Goal: Task Accomplishment & Management: Use online tool/utility

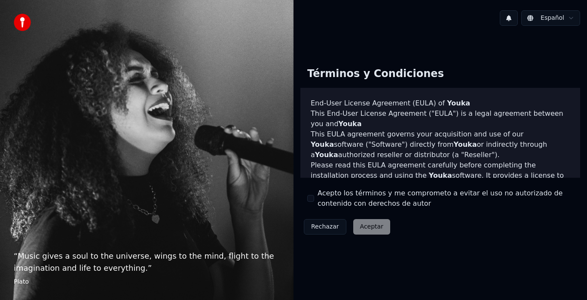
click at [310, 198] on button "Acepto los términos y me comprometo a evitar el uso no autorizado de contenido …" at bounding box center [310, 198] width 7 height 7
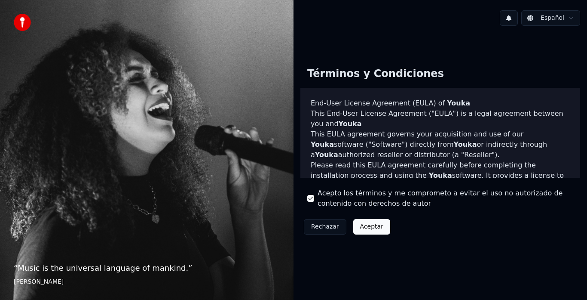
click at [366, 230] on button "Aceptar" at bounding box center [371, 226] width 37 height 15
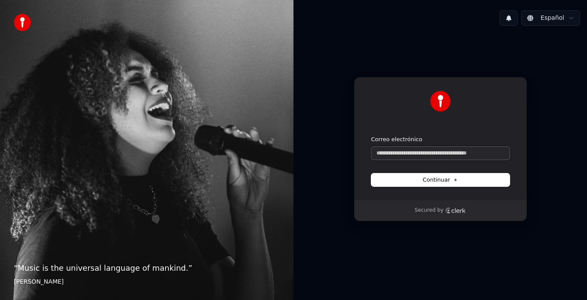
click at [464, 153] on input "Correo electrónico" at bounding box center [440, 153] width 138 height 13
click at [457, 153] on input "Correo electrónico" at bounding box center [440, 153] width 138 height 13
type input "*"
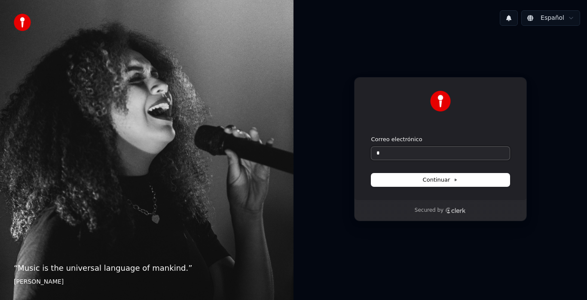
type input "*"
click at [423, 151] on input "*" at bounding box center [440, 153] width 138 height 13
paste input "**********"
click at [440, 175] on button "Continuar" at bounding box center [440, 179] width 138 height 13
type input "**********"
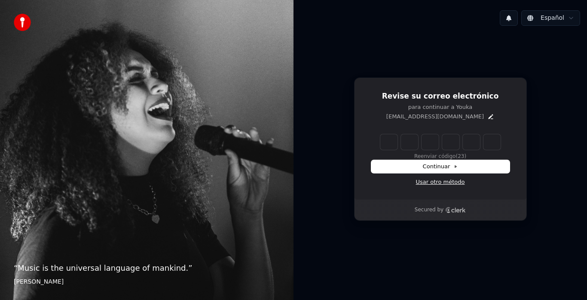
click at [451, 181] on link "Usar otro método" at bounding box center [440, 182] width 49 height 8
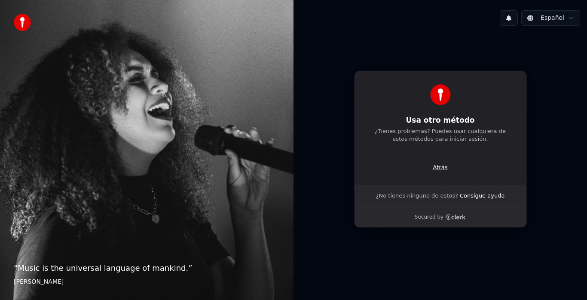
click at [440, 166] on p "Atrás" at bounding box center [440, 167] width 15 height 8
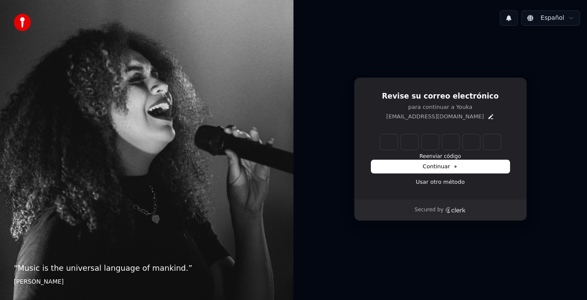
click at [386, 138] on input "Enter verification code" at bounding box center [440, 141] width 120 height 15
type input "******"
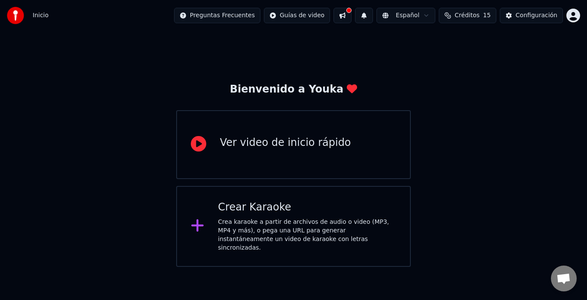
click at [346, 206] on div "Crear Karaoke" at bounding box center [307, 207] width 178 height 14
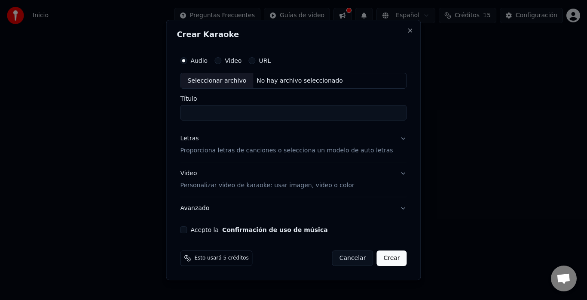
click at [221, 61] on button "Video" at bounding box center [218, 60] width 7 height 7
click at [247, 110] on input "Título" at bounding box center [293, 112] width 227 height 15
click at [392, 138] on button "Letras Proporciona letras de canciones o selecciona un modelo de auto letras" at bounding box center [293, 145] width 227 height 34
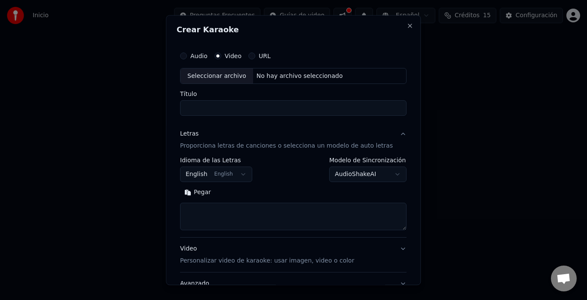
click at [249, 173] on button "English English" at bounding box center [216, 174] width 72 height 15
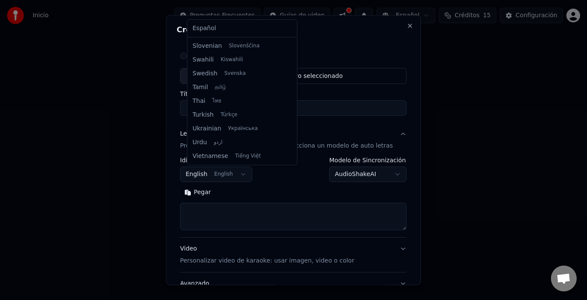
scroll to position [660, 0]
click at [294, 178] on body "**********" at bounding box center [293, 133] width 587 height 267
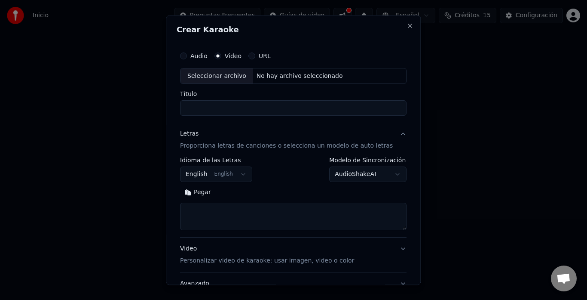
click at [387, 131] on button "Letras Proporciona letras de canciones o selecciona un modelo de auto letras" at bounding box center [293, 140] width 227 height 34
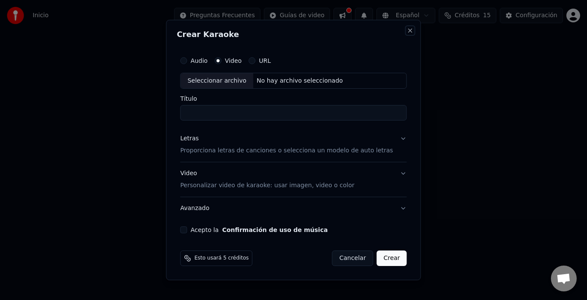
click at [407, 30] on button "Close" at bounding box center [410, 30] width 7 height 7
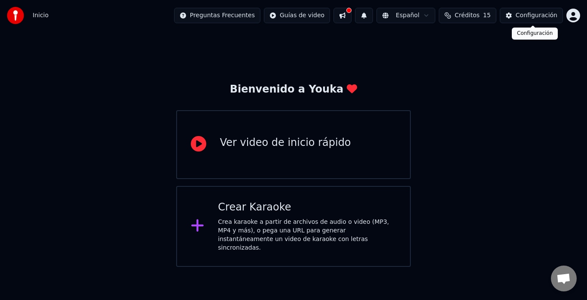
click at [542, 15] on div "Configuración" at bounding box center [537, 15] width 42 height 9
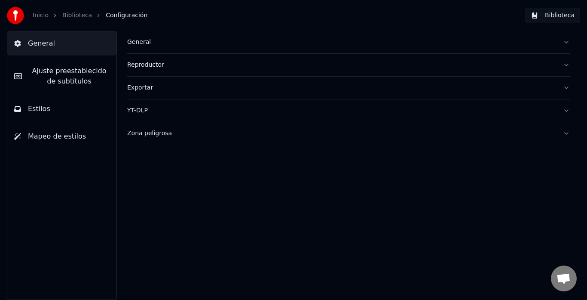
click at [80, 138] on button "Mapeo de estilos" at bounding box center [61, 136] width 109 height 24
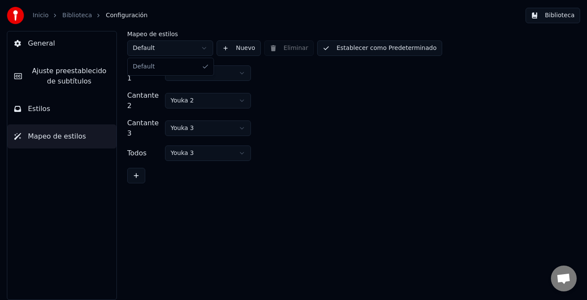
click at [200, 49] on html "Inicio Biblioteca Configuración Biblioteca General Ajuste preestablecido de sub…" at bounding box center [293, 150] width 587 height 300
click at [61, 111] on button "Estilos" at bounding box center [61, 109] width 109 height 24
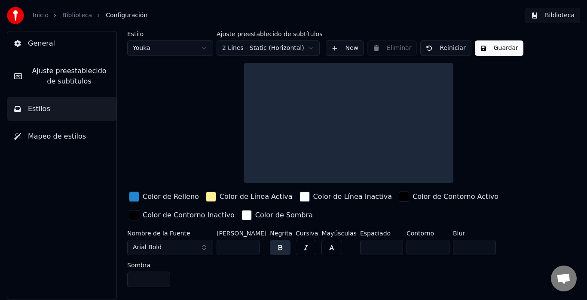
click at [93, 78] on span "Ajuste preestablecido de subtítulos" at bounding box center [69, 76] width 81 height 21
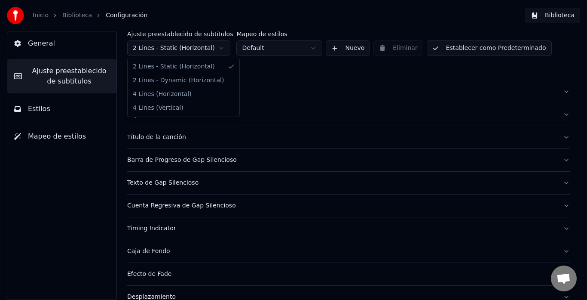
click at [222, 52] on html "Inicio Biblioteca Configuración Biblioteca General Ajuste preestablecido de sub…" at bounding box center [293, 150] width 587 height 300
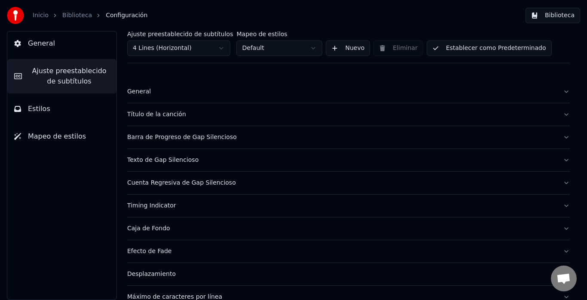
click at [275, 45] on html "Inicio Biblioteca Configuración Biblioteca General Ajuste preestablecido de sub…" at bounding box center [293, 150] width 587 height 300
click at [276, 47] on html "Inicio Biblioteca Configuración Biblioteca General Ajuste preestablecido de sub…" at bounding box center [293, 150] width 587 height 300
click at [79, 46] on button "General" at bounding box center [61, 43] width 109 height 24
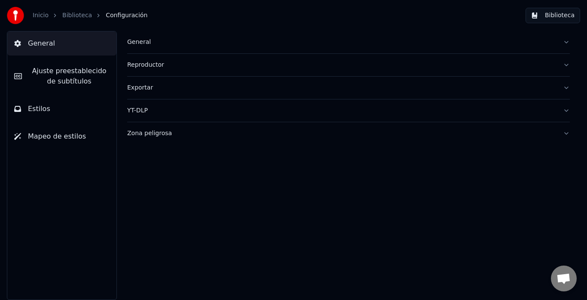
click at [162, 47] on button "General" at bounding box center [348, 42] width 443 height 22
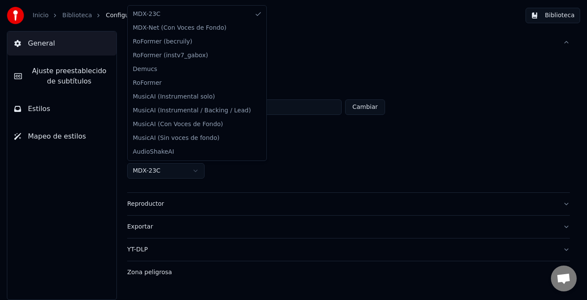
click at [196, 170] on html "**********" at bounding box center [293, 150] width 587 height 300
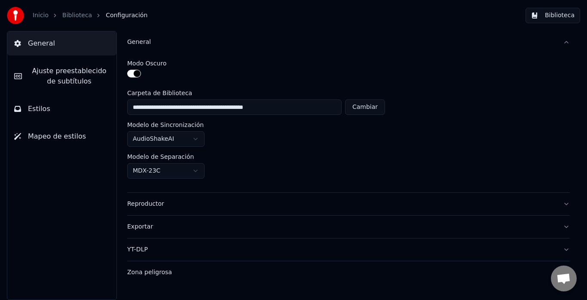
click at [302, 141] on html "**********" at bounding box center [293, 150] width 587 height 300
click at [199, 135] on html "**********" at bounding box center [293, 150] width 587 height 300
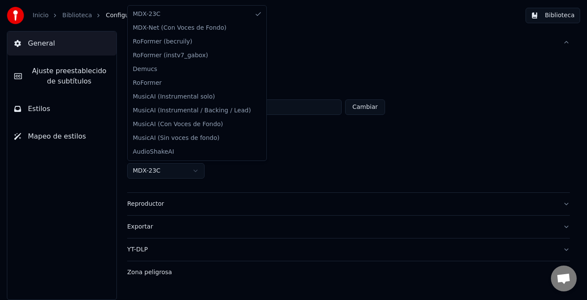
click at [190, 166] on html "**********" at bounding box center [293, 150] width 587 height 300
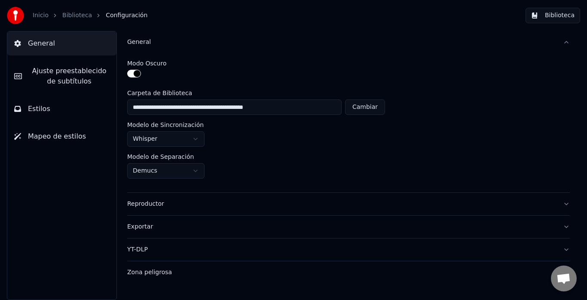
click at [201, 199] on div "Reproductor" at bounding box center [341, 203] width 429 height 9
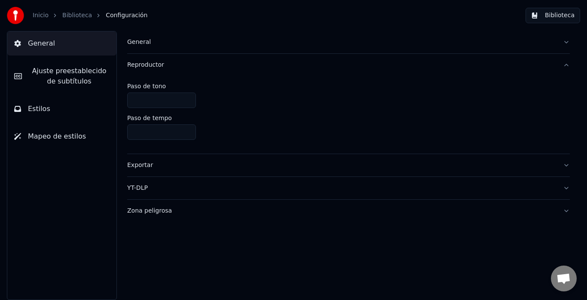
click at [187, 98] on input "*" at bounding box center [161, 99] width 69 height 15
click at [229, 103] on div "*" at bounding box center [348, 99] width 443 height 15
click at [177, 102] on input "*" at bounding box center [161, 99] width 69 height 15
click at [169, 102] on input "*" at bounding box center [161, 99] width 69 height 15
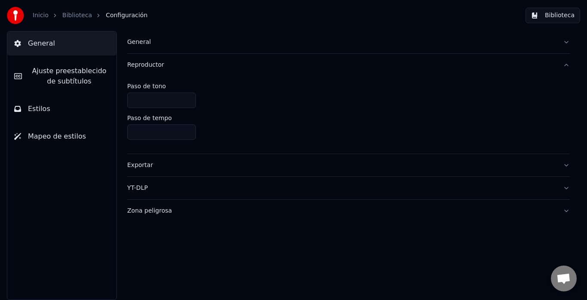
click at [311, 103] on div "*" at bounding box center [348, 99] width 443 height 15
click at [70, 110] on button "Estilos" at bounding box center [61, 109] width 109 height 24
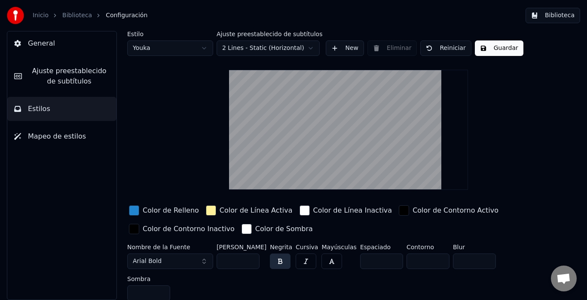
click at [79, 75] on span "Ajuste preestablecido de subtítulos" at bounding box center [69, 76] width 81 height 21
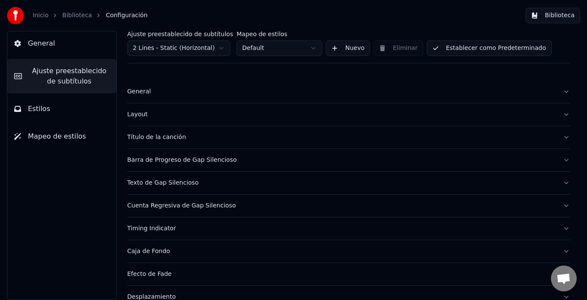
click at [181, 133] on div "Título de la canción" at bounding box center [341, 137] width 429 height 9
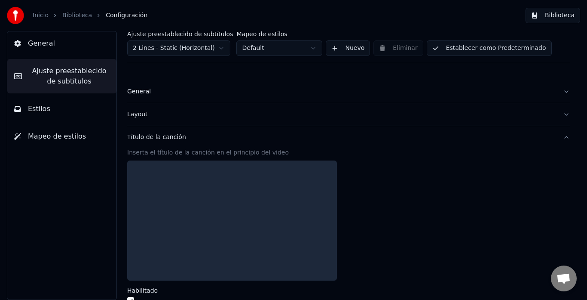
click at [167, 151] on div "Inserta el título de la canción en el principio del video" at bounding box center [348, 152] width 443 height 9
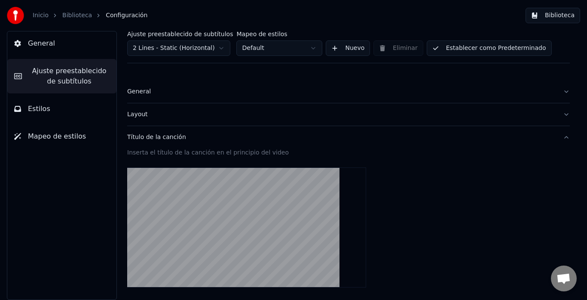
click at [166, 157] on div "Inserta el título de la canción en el principio del video" at bounding box center [348, 154] width 443 height 12
click at [164, 153] on div "Inserta el título de la canción en el principio del video" at bounding box center [348, 152] width 443 height 9
click at [279, 151] on div "Inserta el título de la canción en el principio del video" at bounding box center [348, 152] width 443 height 9
drag, startPoint x: 279, startPoint y: 151, endPoint x: 191, endPoint y: 149, distance: 87.7
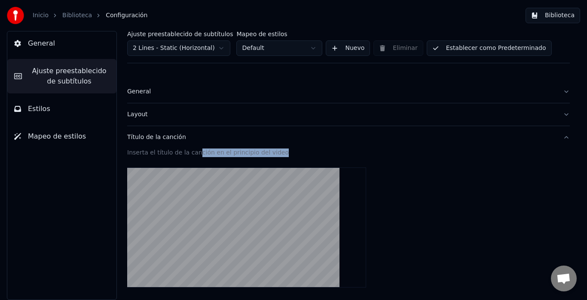
click at [191, 149] on div "Inserta el título de la canción en el principio del video" at bounding box center [348, 152] width 443 height 9
click at [73, 45] on button "General" at bounding box center [61, 43] width 109 height 24
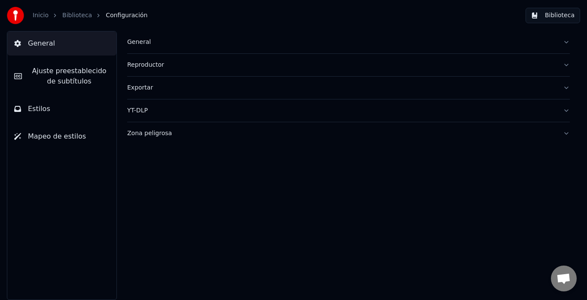
click at [129, 16] on span "Configuración" at bounding box center [127, 15] width 42 height 9
click at [560, 17] on button "Biblioteca" at bounding box center [553, 15] width 55 height 15
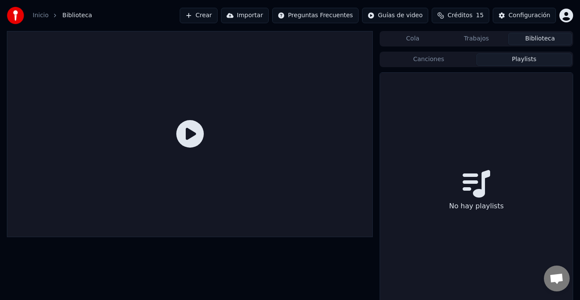
click at [514, 64] on button "Playlists" at bounding box center [523, 59] width 95 height 12
click at [480, 40] on button "Trabajos" at bounding box center [476, 39] width 64 height 12
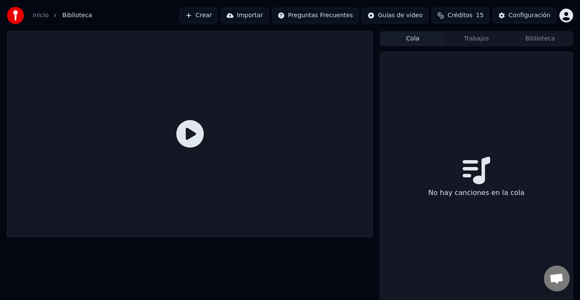
click at [418, 40] on button "Cola" at bounding box center [413, 39] width 64 height 12
click at [218, 15] on button "Crear" at bounding box center [199, 15] width 38 height 15
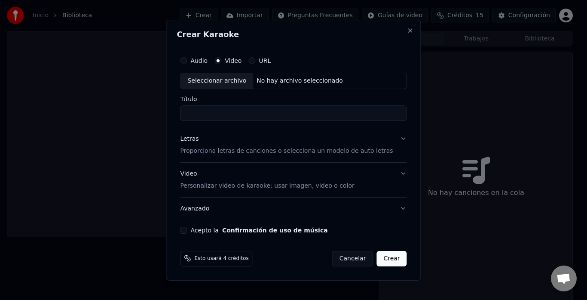
click at [288, 83] on div "No hay archivo seleccionado" at bounding box center [299, 81] width 93 height 9
type input "**********"
click at [312, 150] on p "Proporciona letras de canciones o selecciona un modelo de auto letras" at bounding box center [286, 151] width 213 height 9
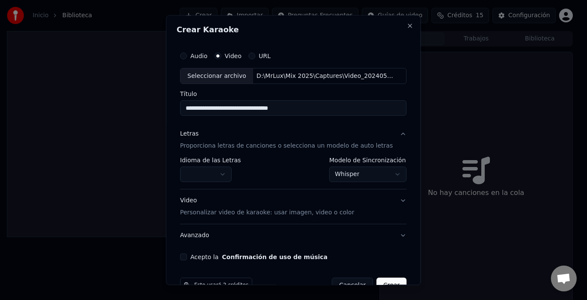
click at [228, 175] on body "**********" at bounding box center [290, 150] width 580 height 300
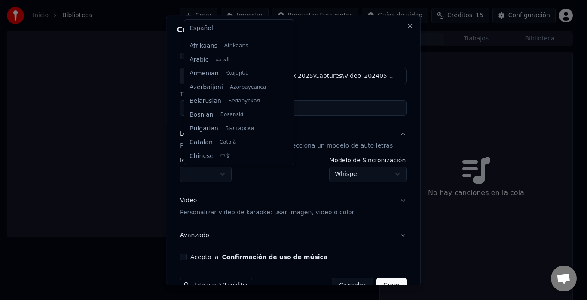
select select "**"
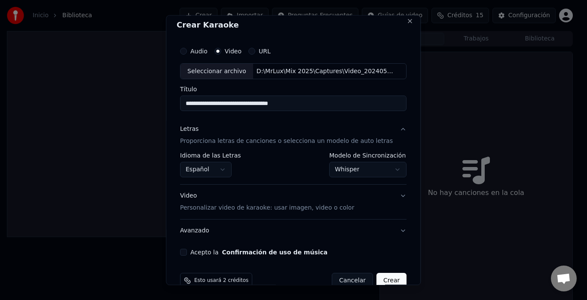
scroll to position [22, 0]
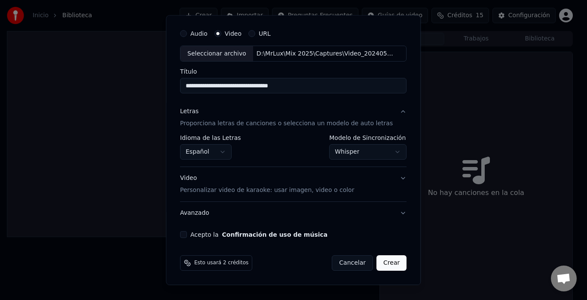
click at [187, 233] on button "Acepto la Confirmación de uso de música" at bounding box center [183, 234] width 7 height 7
click at [393, 176] on button "Video Personalizar video de karaoke: usar imagen, video o color" at bounding box center [293, 184] width 227 height 34
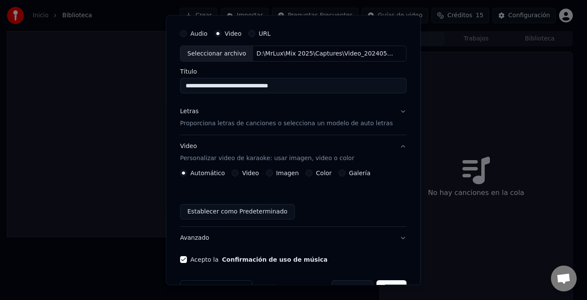
click at [388, 144] on button "Video Personalizar video de karaoke: usar imagen, video o color" at bounding box center [293, 152] width 227 height 34
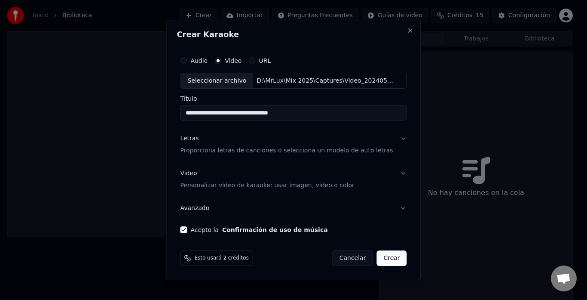
click at [402, 36] on h2 "Crear Karaoke" at bounding box center [293, 35] width 233 height 8
click at [407, 31] on button "Close" at bounding box center [410, 30] width 7 height 7
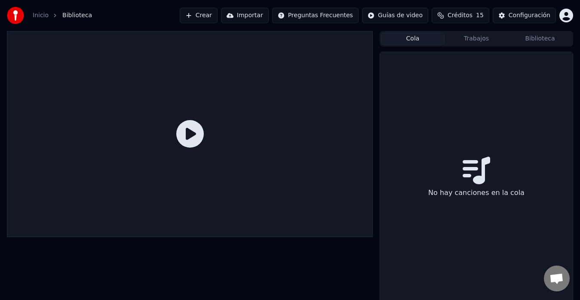
click at [208, 87] on div at bounding box center [190, 134] width 366 height 206
click at [517, 14] on div "Configuración" at bounding box center [530, 15] width 42 height 9
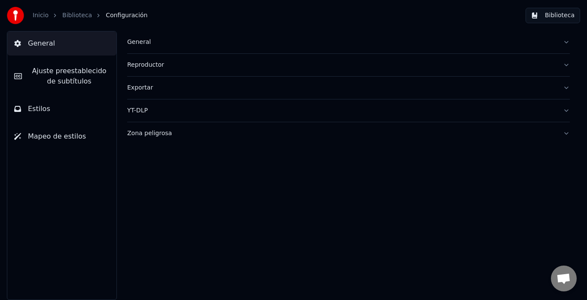
click at [63, 132] on span "Mapeo de estilos" at bounding box center [57, 136] width 58 height 10
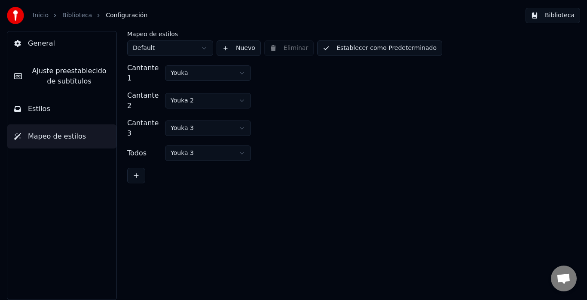
click at [204, 70] on html "Inicio Biblioteca Configuración Biblioteca General Ajuste preestablecido de sub…" at bounding box center [293, 150] width 587 height 300
click at [132, 168] on button at bounding box center [136, 175] width 18 height 15
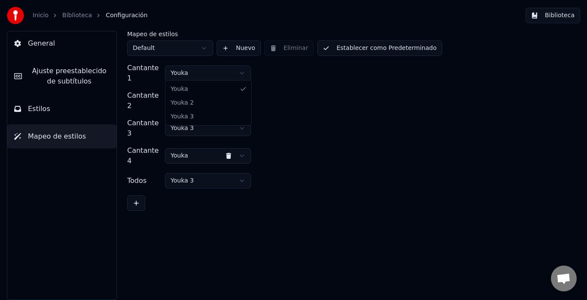
click at [245, 71] on html "Inicio Biblioteca Configuración Biblioteca General Ajuste preestablecido de sub…" at bounding box center [293, 150] width 587 height 300
click at [72, 43] on button "General" at bounding box center [61, 43] width 109 height 24
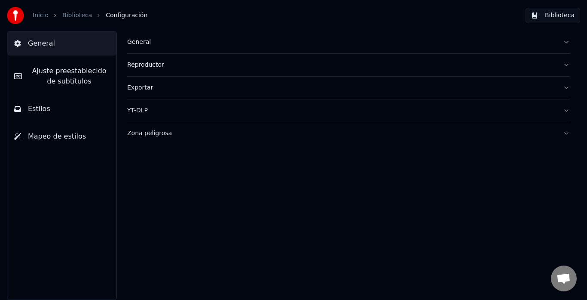
click at [158, 42] on div "General" at bounding box center [341, 42] width 429 height 9
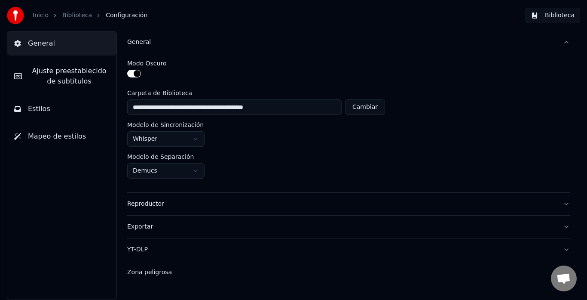
click at [277, 205] on div "Reproductor" at bounding box center [341, 203] width 429 height 9
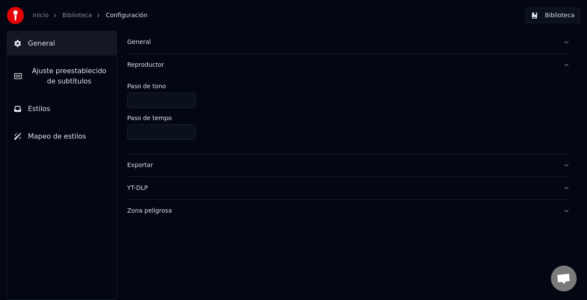
click at [186, 130] on input "****" at bounding box center [161, 131] width 69 height 15
type input "****"
click at [186, 130] on input "****" at bounding box center [161, 131] width 69 height 15
click at [276, 229] on div "General Reproductor Paso de tono * Paso de tempo **** Exportar YT-DLP Zona peli…" at bounding box center [348, 165] width 477 height 269
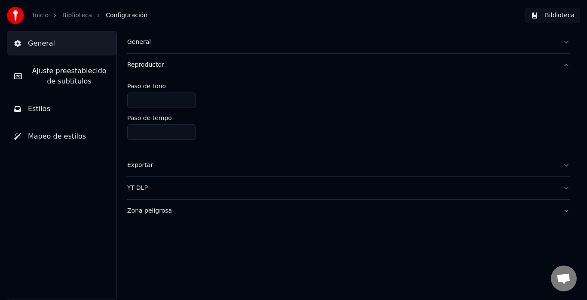
click at [150, 187] on div "YT-DLP" at bounding box center [341, 188] width 429 height 9
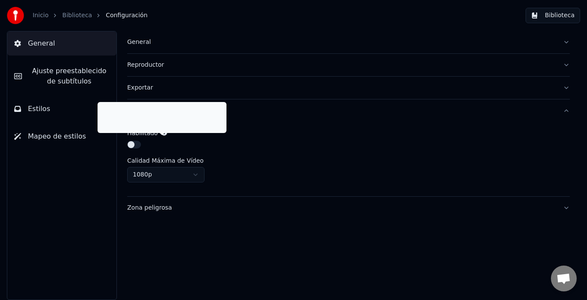
click at [161, 135] on icon at bounding box center [164, 132] width 6 height 6
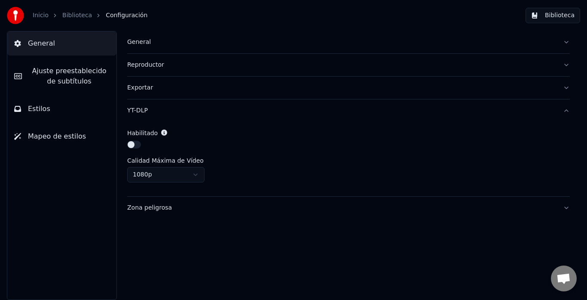
click at [139, 144] on button "button" at bounding box center [134, 145] width 14 height 8
click at [155, 91] on div "Exportar" at bounding box center [341, 87] width 429 height 9
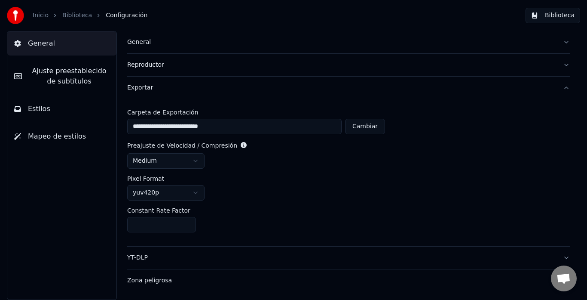
click at [183, 43] on div "General" at bounding box center [341, 42] width 429 height 9
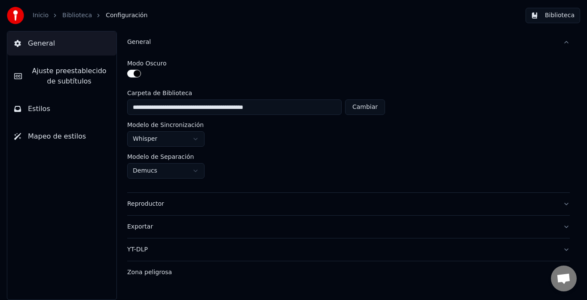
click at [171, 248] on div "YT-DLP" at bounding box center [341, 249] width 429 height 9
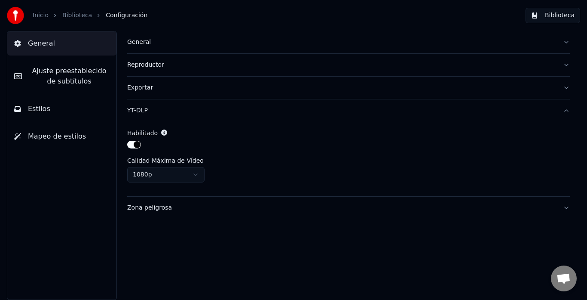
click at [151, 83] on button "Exportar" at bounding box center [348, 88] width 443 height 22
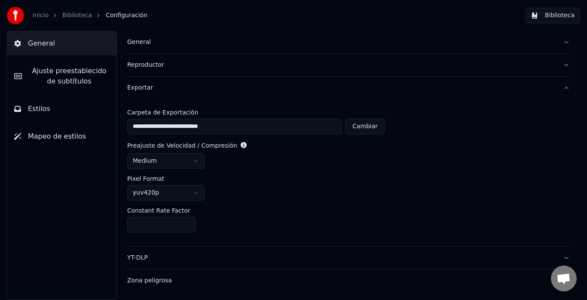
click at [153, 64] on div "Reproductor" at bounding box center [341, 65] width 429 height 9
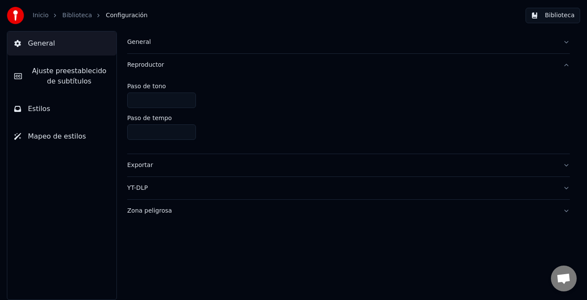
click at [80, 83] on span "Ajuste preestablecido de subtítulos" at bounding box center [69, 76] width 81 height 21
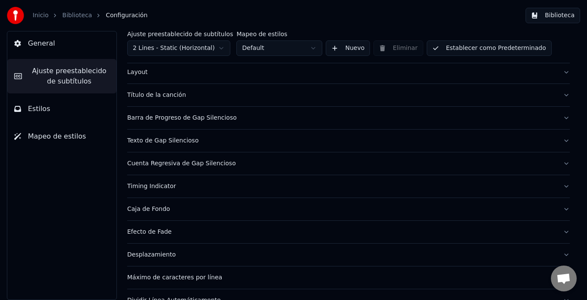
scroll to position [83, 0]
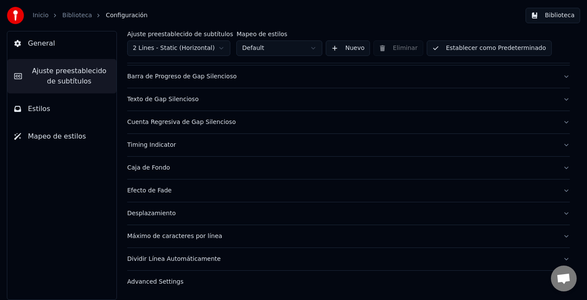
click at [243, 208] on button "Desplazamiento" at bounding box center [348, 213] width 443 height 22
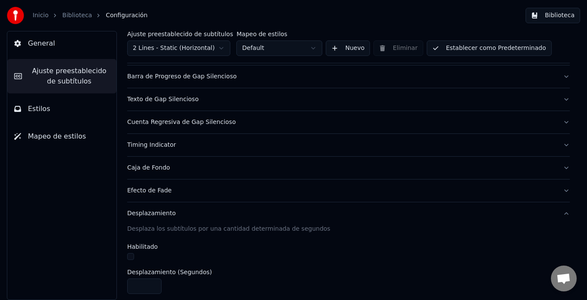
click at [132, 260] on div at bounding box center [348, 257] width 443 height 9
click at [132, 256] on button "button" at bounding box center [130, 256] width 7 height 7
click at [154, 286] on input "****" at bounding box center [144, 285] width 34 height 15
click at [154, 285] on input "****" at bounding box center [144, 285] width 34 height 15
click at [154, 285] on input "*" at bounding box center [144, 285] width 34 height 15
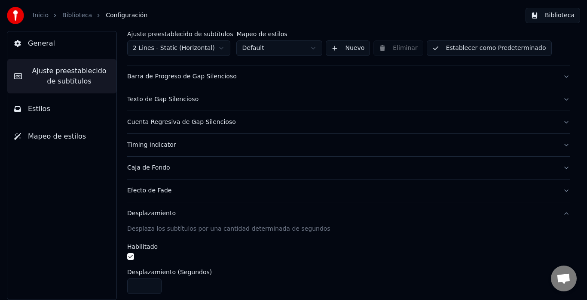
click at [154, 282] on input "***" at bounding box center [144, 285] width 34 height 15
type input "***"
click at [154, 282] on input "***" at bounding box center [144, 285] width 34 height 15
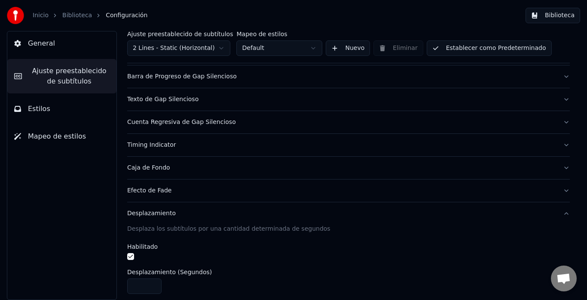
click at [284, 53] on html "Inicio Biblioteca Configuración Biblioteca General Ajuste preestablecido de sub…" at bounding box center [293, 150] width 587 height 300
click at [462, 47] on button "Establecer como Predeterminado" at bounding box center [489, 47] width 125 height 15
click at [51, 44] on span "General" at bounding box center [41, 43] width 27 height 10
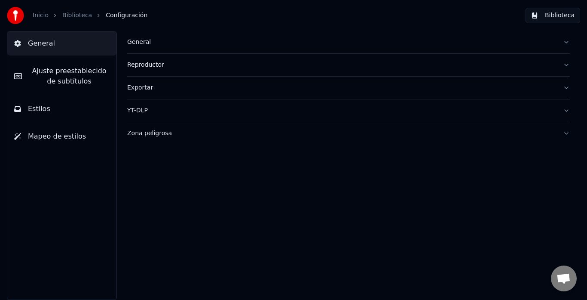
scroll to position [0, 0]
click at [142, 134] on div "Zona peligrosa" at bounding box center [341, 133] width 429 height 9
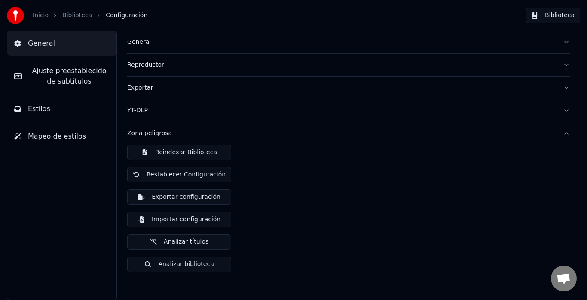
click at [202, 221] on button "Importar configuración" at bounding box center [179, 218] width 104 height 15
click at [555, 16] on button "Biblioteca" at bounding box center [553, 15] width 55 height 15
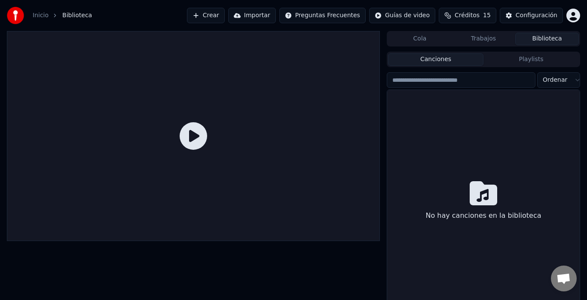
click at [555, 80] on html "Inicio Biblioteca Crear Importar Preguntas Frecuentes Guías de video Créditos 1…" at bounding box center [293, 150] width 587 height 300
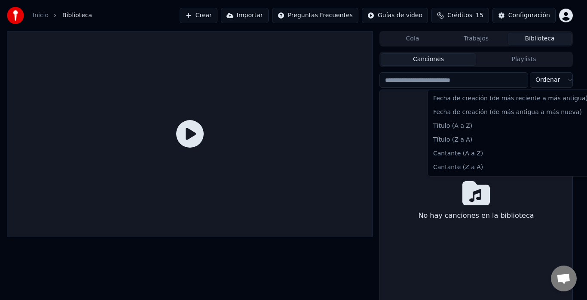
click at [555, 80] on html "Inicio Biblioteca Crear Importar Preguntas Frecuentes Guías de video Créditos 1…" at bounding box center [293, 150] width 587 height 300
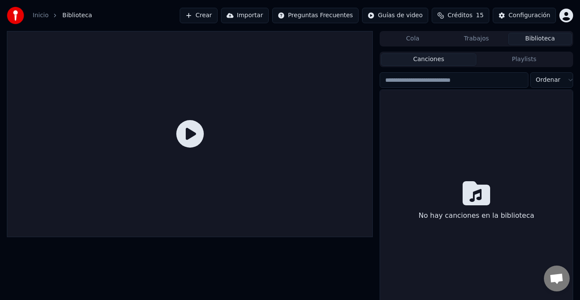
click at [486, 81] on input "search" at bounding box center [454, 79] width 149 height 15
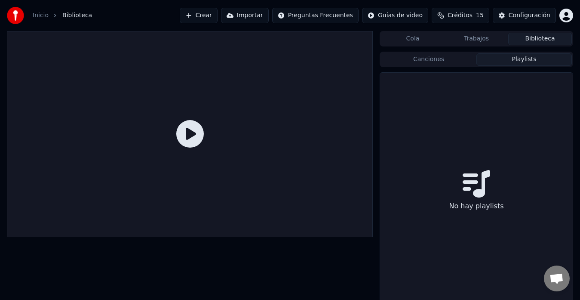
click at [531, 57] on button "Playlists" at bounding box center [523, 59] width 95 height 12
click at [442, 60] on button "Canciones" at bounding box center [428, 59] width 95 height 12
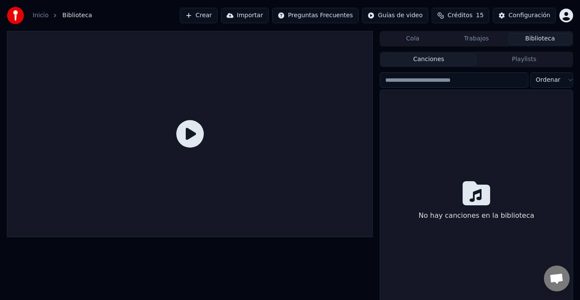
click at [487, 37] on button "Trabajos" at bounding box center [476, 39] width 64 height 12
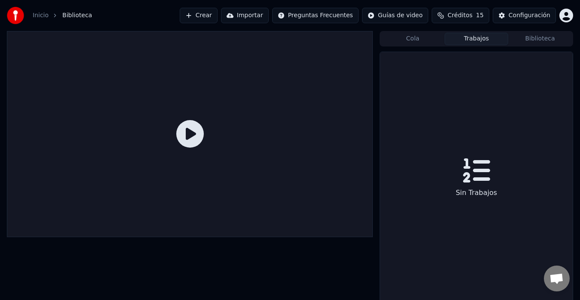
click at [432, 34] on button "Cola" at bounding box center [413, 39] width 64 height 12
click at [265, 17] on button "Importar" at bounding box center [245, 15] width 48 height 15
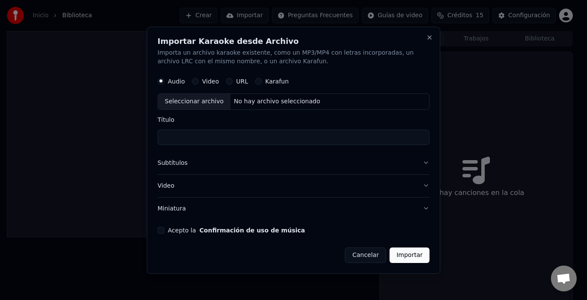
click at [175, 162] on button "Subtítulos" at bounding box center [294, 163] width 272 height 22
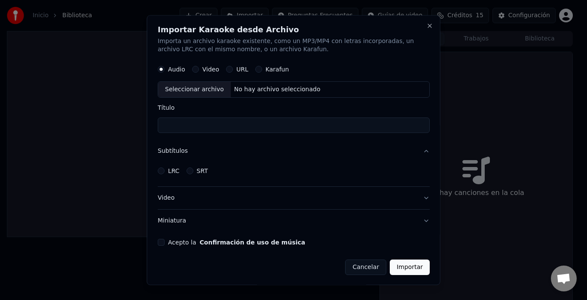
click at [190, 169] on button "SRT" at bounding box center [189, 171] width 7 height 7
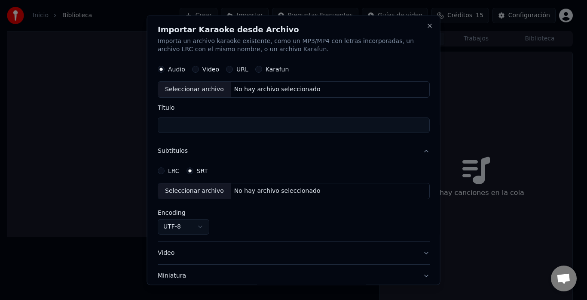
click at [187, 196] on div "Seleccionar archivo" at bounding box center [194, 191] width 73 height 15
click at [234, 124] on input "Título" at bounding box center [294, 125] width 272 height 15
click at [312, 127] on input "Título" at bounding box center [294, 125] width 272 height 15
paste input "**********"
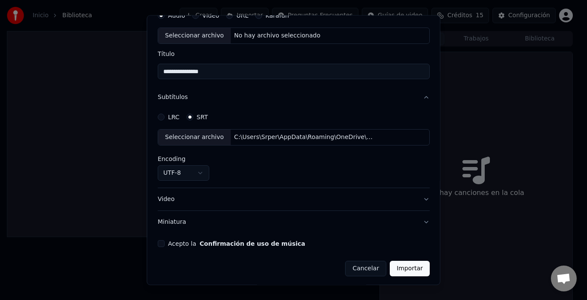
scroll to position [56, 0]
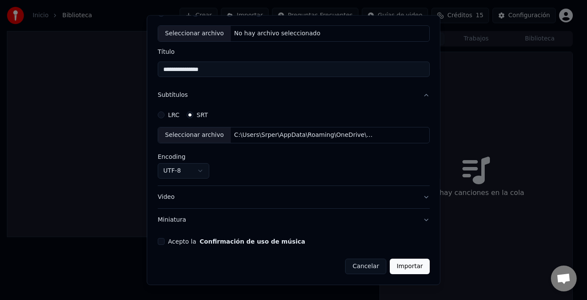
click at [410, 195] on button "Video" at bounding box center [294, 197] width 272 height 22
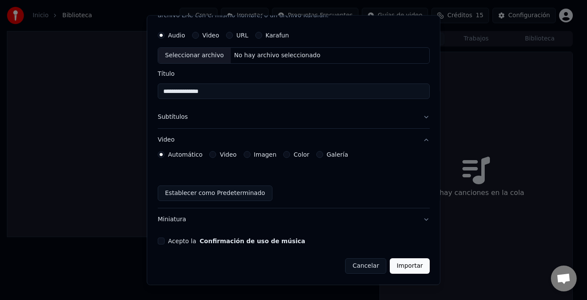
scroll to position [34, 0]
click at [417, 215] on button "Miniatura" at bounding box center [294, 219] width 272 height 22
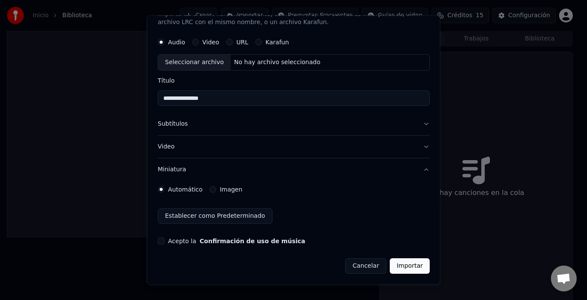
scroll to position [27, 0]
click at [160, 240] on button "Acepto la Confirmación de uso de música" at bounding box center [161, 241] width 7 height 7
click at [399, 267] on button "Importar" at bounding box center [410, 265] width 40 height 15
click at [397, 266] on button "Importar" at bounding box center [410, 265] width 40 height 15
click at [417, 169] on button "Miniatura" at bounding box center [294, 170] width 272 height 22
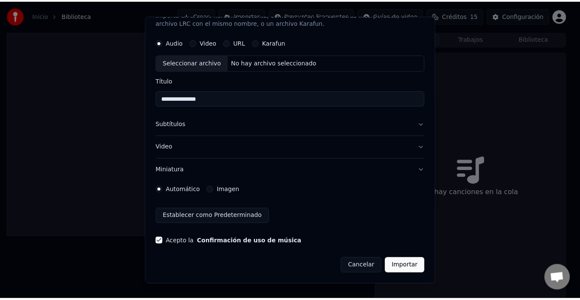
scroll to position [0, 0]
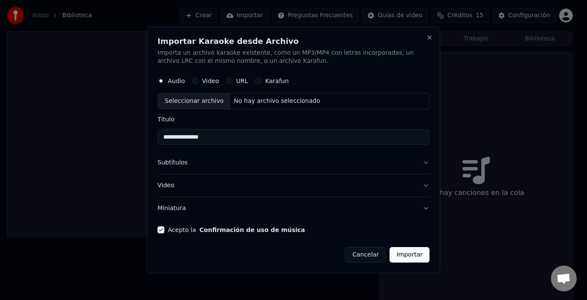
click at [212, 82] on label "Video" at bounding box center [210, 81] width 17 height 6
click at [199, 82] on button "Video" at bounding box center [195, 81] width 7 height 7
click at [204, 100] on div "Seleccionar archivo" at bounding box center [194, 101] width 73 height 15
type input "**********"
click at [423, 171] on button "Subtítulos" at bounding box center [294, 163] width 272 height 22
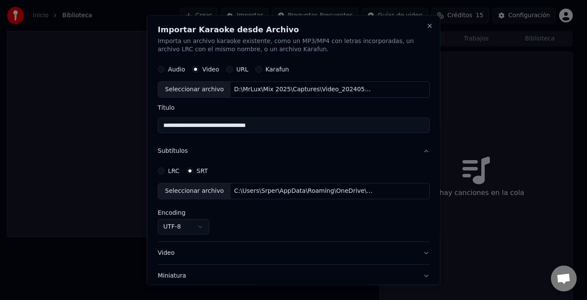
click at [422, 153] on button "Subtítulos" at bounding box center [294, 151] width 272 height 22
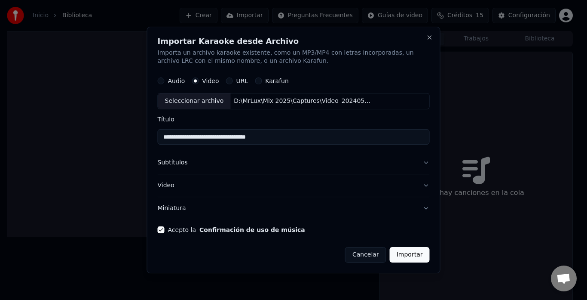
click at [424, 185] on button "Video" at bounding box center [294, 185] width 272 height 22
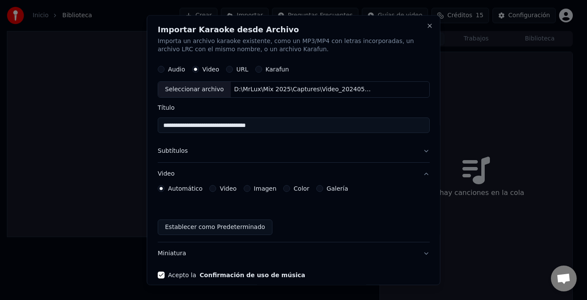
click at [420, 171] on button "Video" at bounding box center [294, 174] width 272 height 22
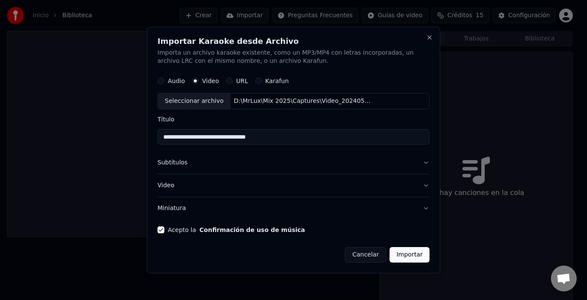
click at [421, 255] on button "Importar" at bounding box center [410, 254] width 40 height 15
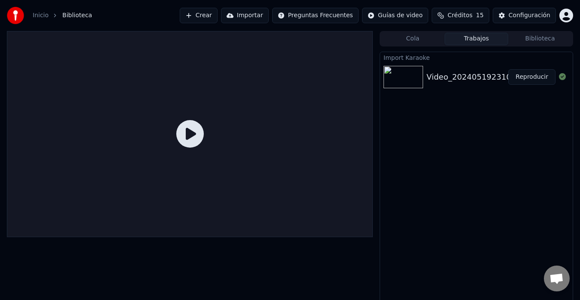
click at [189, 132] on icon at bounding box center [190, 134] width 28 height 28
click at [527, 82] on button "Reproducir" at bounding box center [531, 76] width 47 height 15
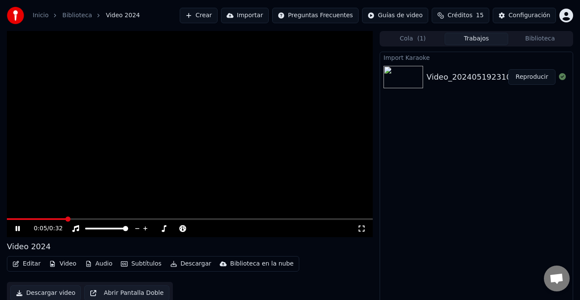
scroll to position [6, 0]
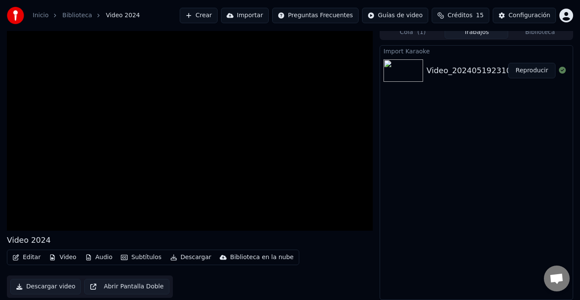
click at [107, 286] on button "Abrir Pantalla Doble" at bounding box center [126, 286] width 85 height 15
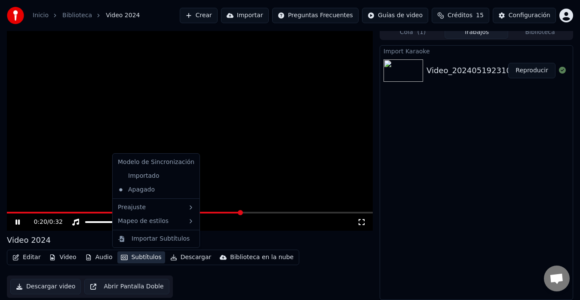
click at [138, 255] on button "Subtítulos" at bounding box center [140, 257] width 47 height 12
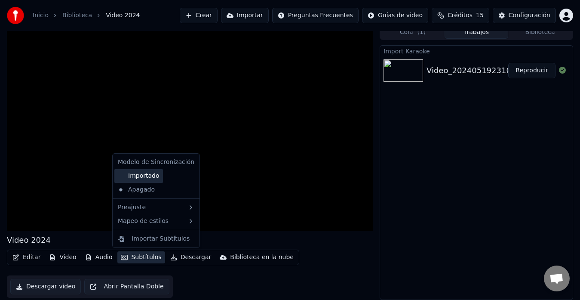
click at [141, 175] on div "Importado" at bounding box center [138, 176] width 49 height 14
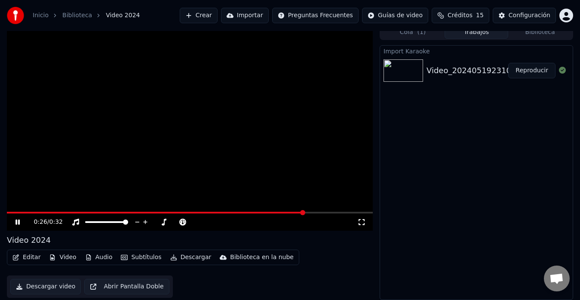
click at [12, 210] on video at bounding box center [190, 128] width 366 height 206
click at [12, 211] on span at bounding box center [157, 212] width 300 height 2
click at [132, 256] on button "Subtítulos" at bounding box center [140, 257] width 47 height 12
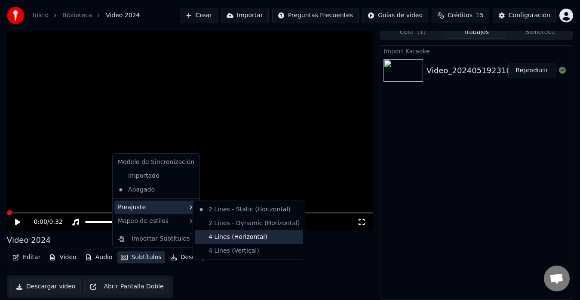
click at [217, 238] on div "4 Lines (Horizontal)" at bounding box center [249, 237] width 108 height 14
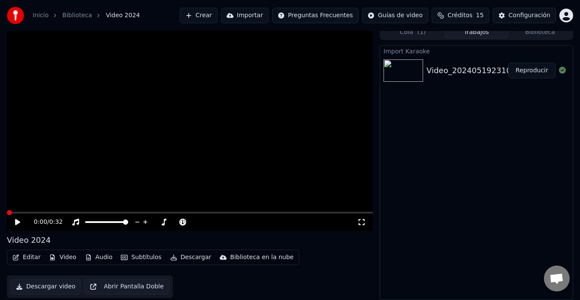
click at [17, 221] on icon at bounding box center [17, 222] width 5 height 6
click at [143, 260] on button "Subtítulos" at bounding box center [140, 257] width 47 height 12
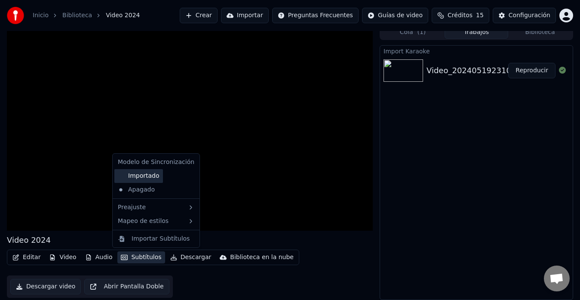
click at [144, 176] on div "Importado" at bounding box center [138, 176] width 49 height 14
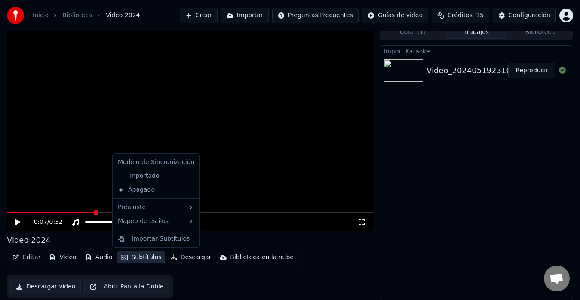
click at [144, 176] on div "Importado" at bounding box center [138, 176] width 49 height 14
click at [165, 236] on div "Importar Subtítulos" at bounding box center [161, 238] width 58 height 9
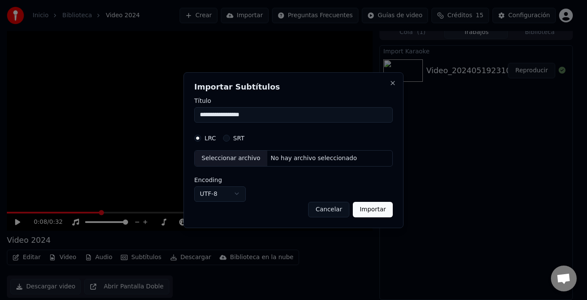
click at [236, 139] on label "SRT" at bounding box center [238, 138] width 11 height 6
click at [230, 139] on button "SRT" at bounding box center [226, 138] width 7 height 7
click at [239, 159] on div "Seleccionar archivo" at bounding box center [231, 157] width 73 height 15
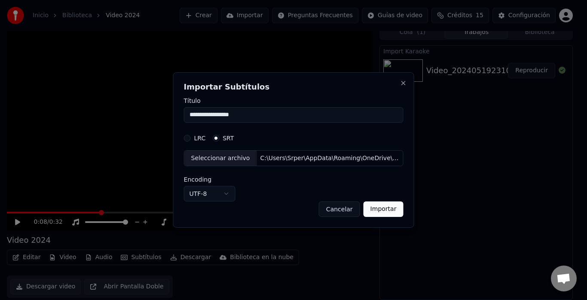
click at [389, 211] on button "Importar" at bounding box center [384, 208] width 40 height 15
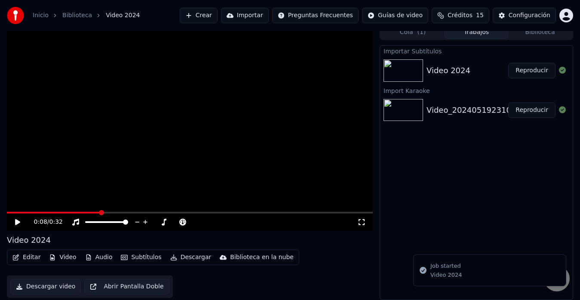
click at [150, 254] on button "Subtítulos" at bounding box center [140, 257] width 47 height 12
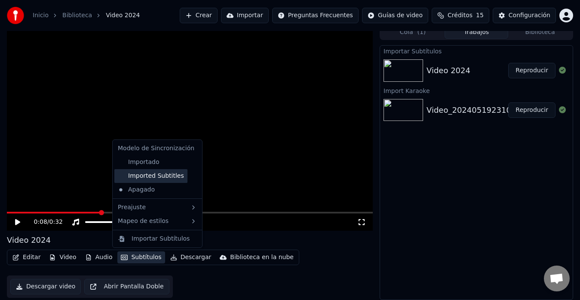
click at [149, 173] on div "Imported Subtitles" at bounding box center [150, 176] width 73 height 14
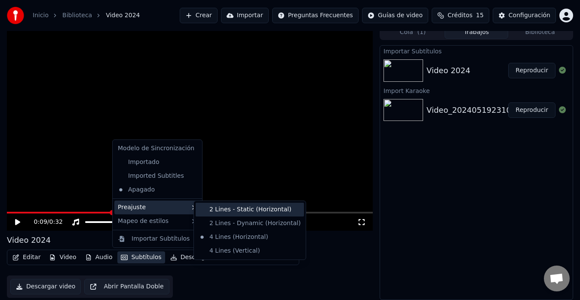
click at [219, 208] on div "2 Lines - Static (Horizontal)" at bounding box center [250, 209] width 108 height 14
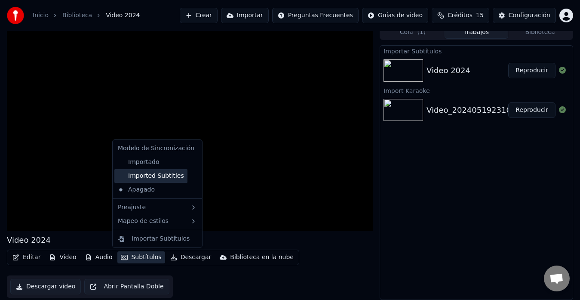
click at [144, 176] on div "Imported Subtitles" at bounding box center [150, 176] width 73 height 14
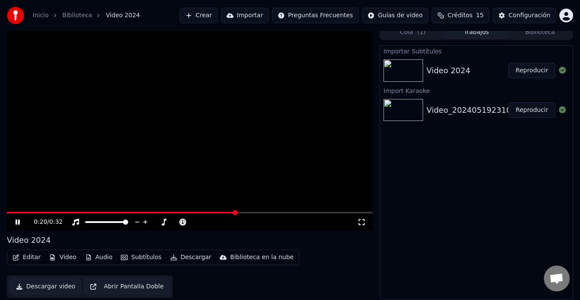
click at [526, 65] on button "Reproducir" at bounding box center [531, 70] width 47 height 15
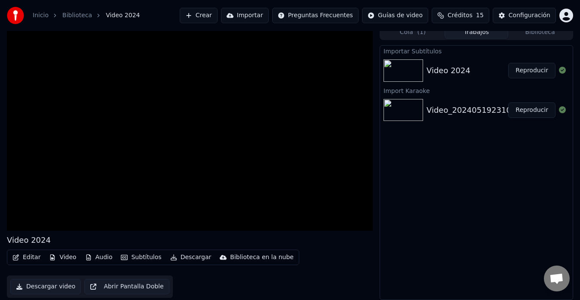
click at [528, 109] on button "Reproducir" at bounding box center [531, 109] width 47 height 15
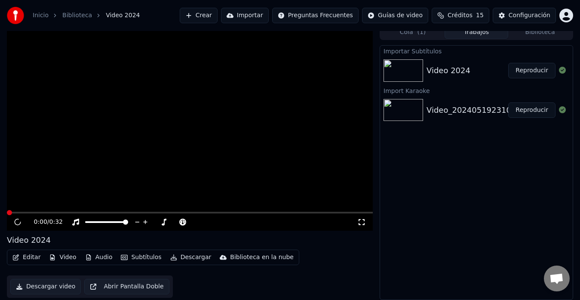
click at [498, 158] on div "Importar Subtítulos Video 2024 Reproducir Import Karaoke Video_2024051923101545…" at bounding box center [476, 172] width 193 height 254
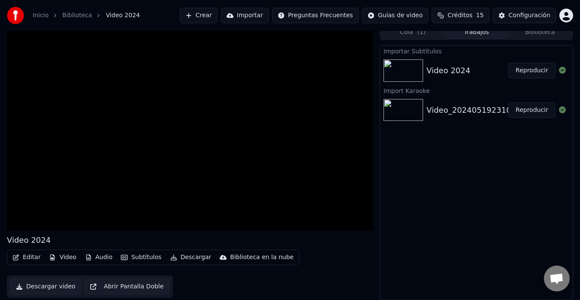
click at [419, 33] on span "( 1 )" at bounding box center [421, 32] width 9 height 9
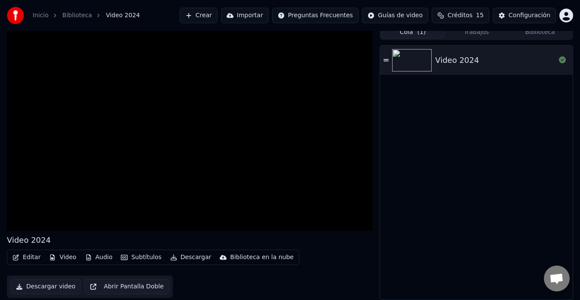
click at [472, 31] on button "Trabajos" at bounding box center [476, 32] width 64 height 12
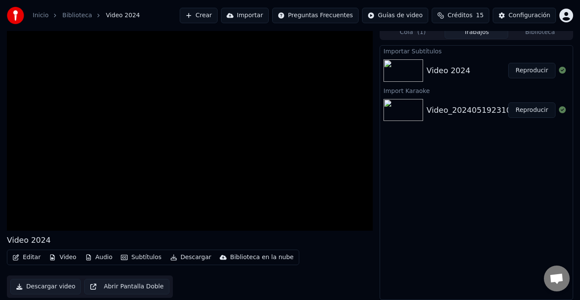
click at [532, 32] on button "Biblioteca" at bounding box center [540, 32] width 64 height 12
click at [479, 34] on button "Trabajos" at bounding box center [476, 32] width 64 height 12
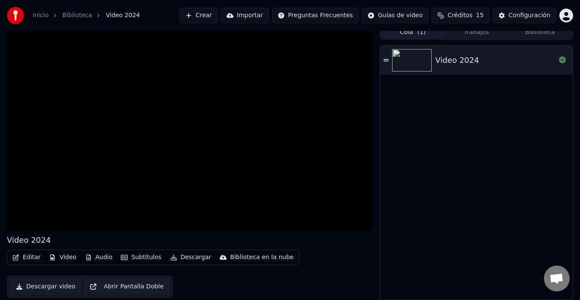
click at [428, 33] on button "Cola ( 1 )" at bounding box center [413, 32] width 64 height 12
click at [460, 59] on div "Video 2024" at bounding box center [457, 60] width 44 height 12
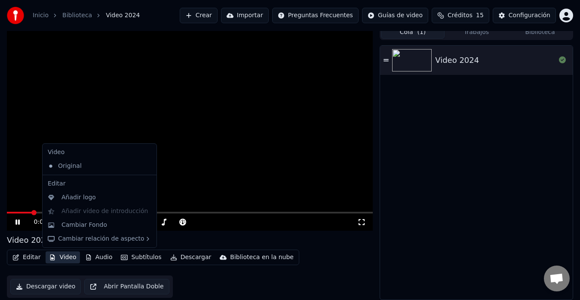
click at [65, 257] on button "Video" at bounding box center [63, 257] width 34 height 12
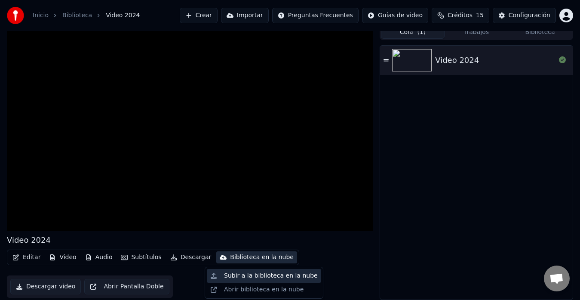
click at [258, 275] on div "Subir a la biblioteca en la nube" at bounding box center [271, 275] width 94 height 9
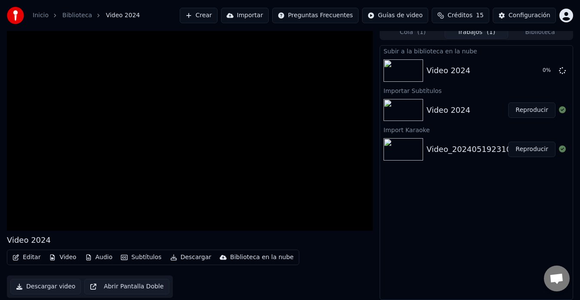
click at [402, 109] on img at bounding box center [403, 110] width 40 height 22
click at [524, 114] on button "Reproducir" at bounding box center [531, 109] width 47 height 15
click at [508, 102] on button "Reproducir" at bounding box center [531, 109] width 47 height 15
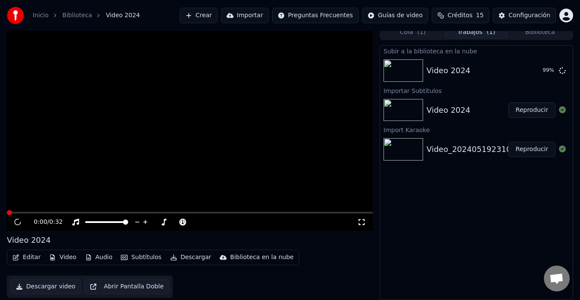
click at [508, 102] on button "Reproducir" at bounding box center [531, 109] width 47 height 15
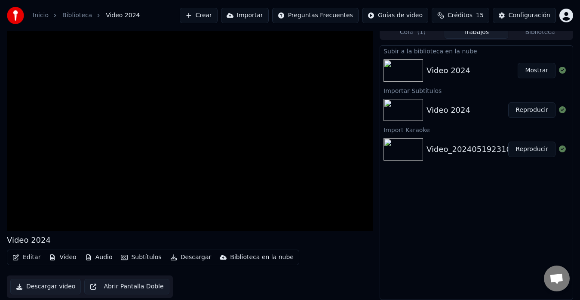
click at [269, 14] on button "Importar" at bounding box center [245, 15] width 48 height 15
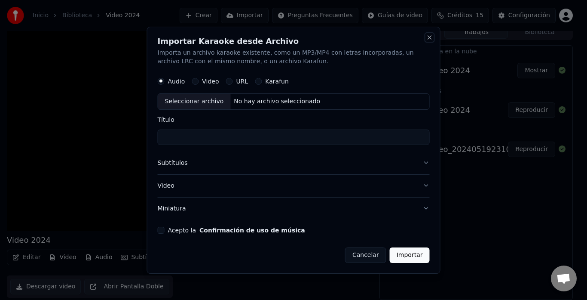
click at [426, 38] on button "Close" at bounding box center [429, 37] width 7 height 7
